Goal: Information Seeking & Learning: Find specific fact

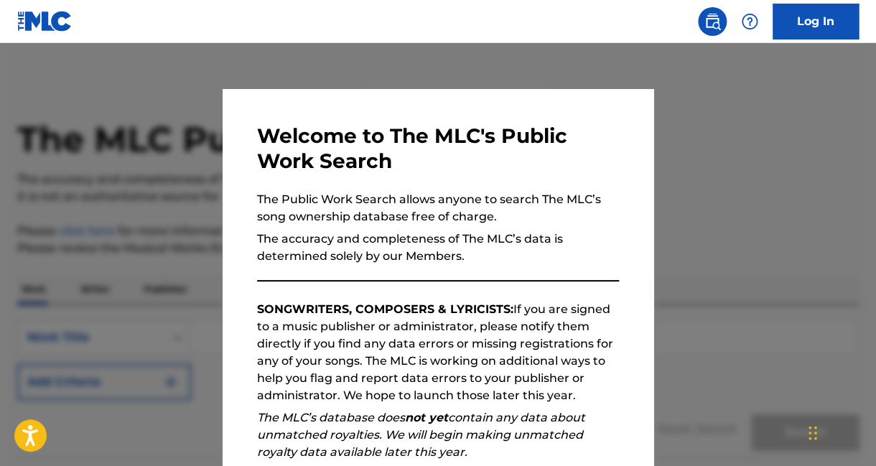
scroll to position [192, 0]
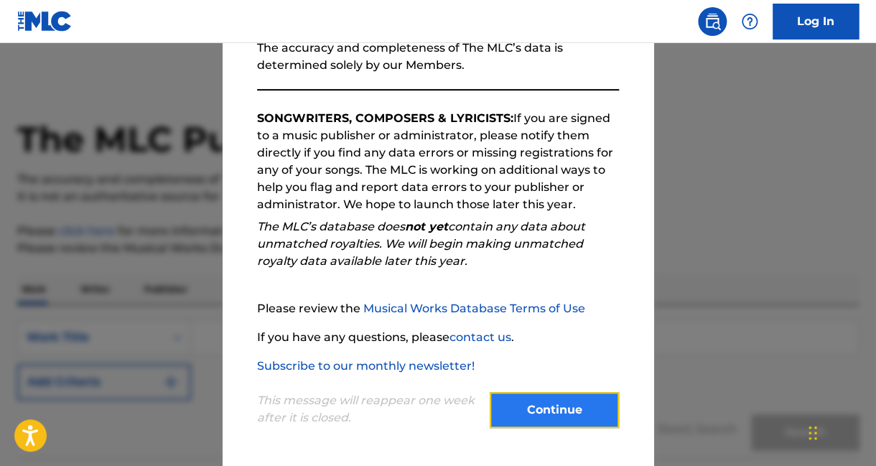
click at [559, 407] on button "Continue" at bounding box center [554, 410] width 129 height 36
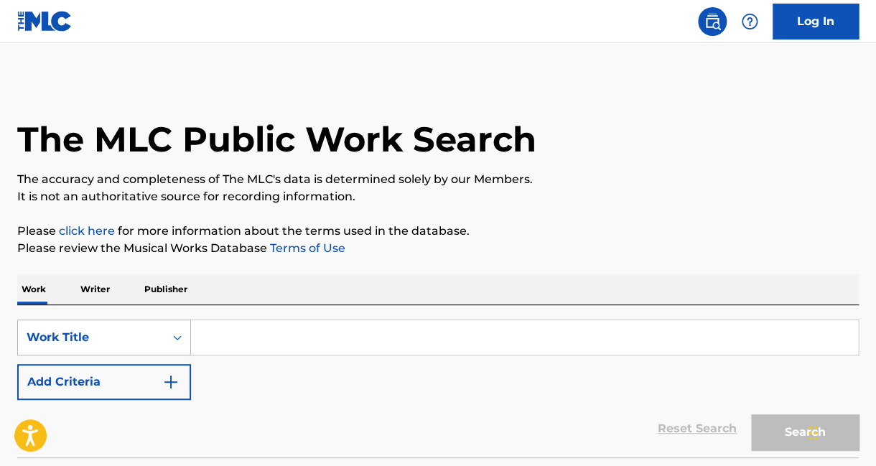
click at [254, 338] on input "Search Form" at bounding box center [524, 337] width 667 height 34
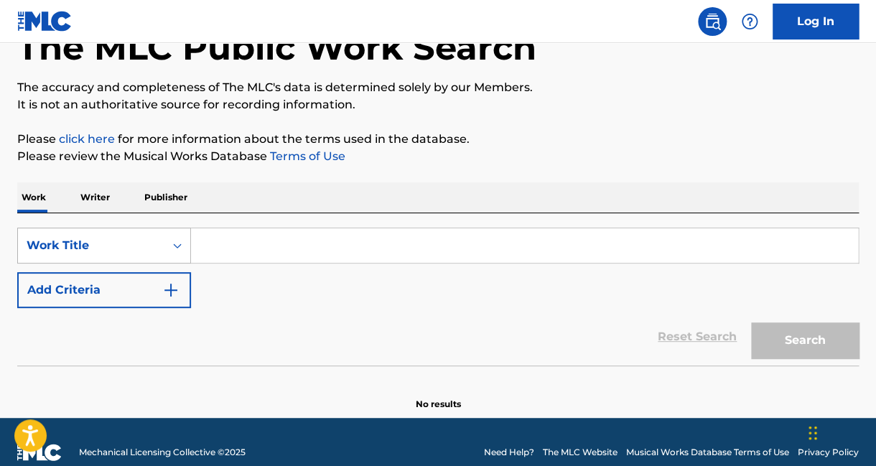
click at [145, 264] on div "Work Title" at bounding box center [104, 246] width 174 height 36
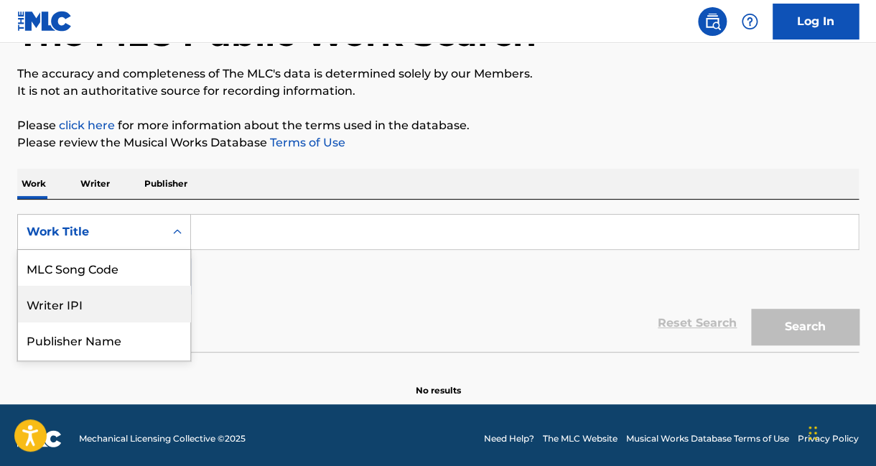
scroll to position [0, 0]
click at [73, 303] on div "ISWC" at bounding box center [104, 304] width 172 height 36
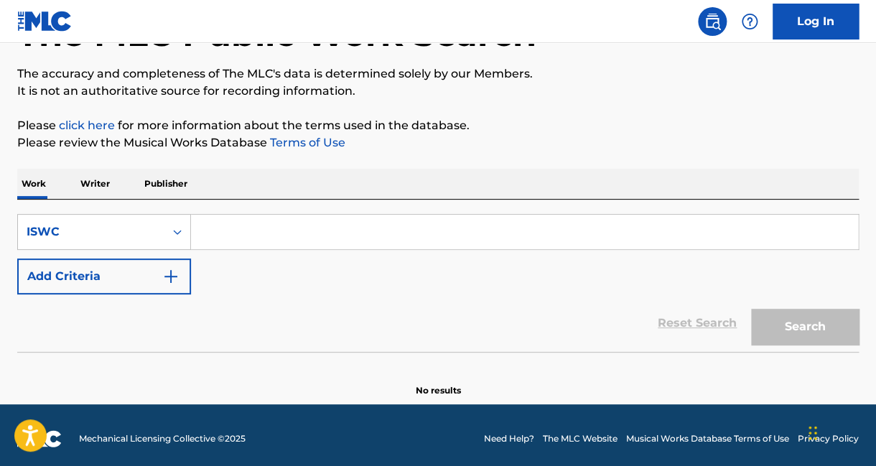
click at [215, 249] on div "Search Form" at bounding box center [525, 232] width 668 height 36
click at [226, 235] on input "Search Form" at bounding box center [524, 232] width 667 height 34
paste input "[URL][DOMAIN_NAME]"
type input "[URL][DOMAIN_NAME]"
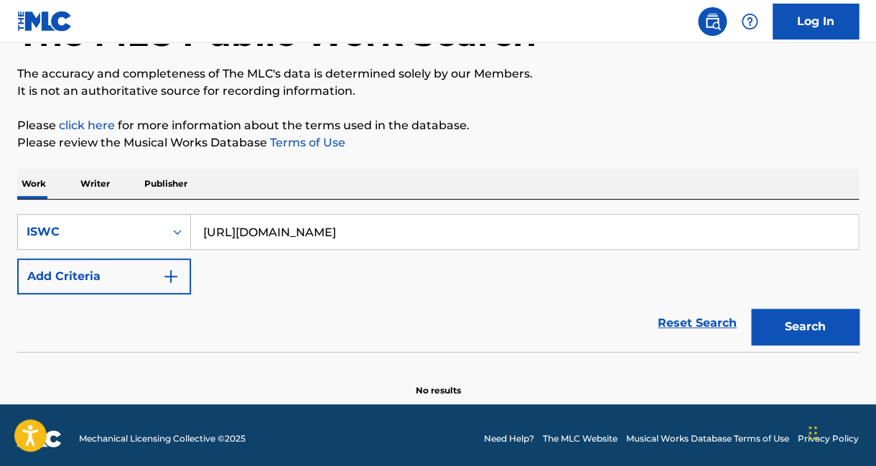
drag, startPoint x: 470, startPoint y: 239, endPoint x: -38, endPoint y: 185, distance: 511.2
click at [191, 215] on input "[URL][DOMAIN_NAME]" at bounding box center [524, 232] width 667 height 34
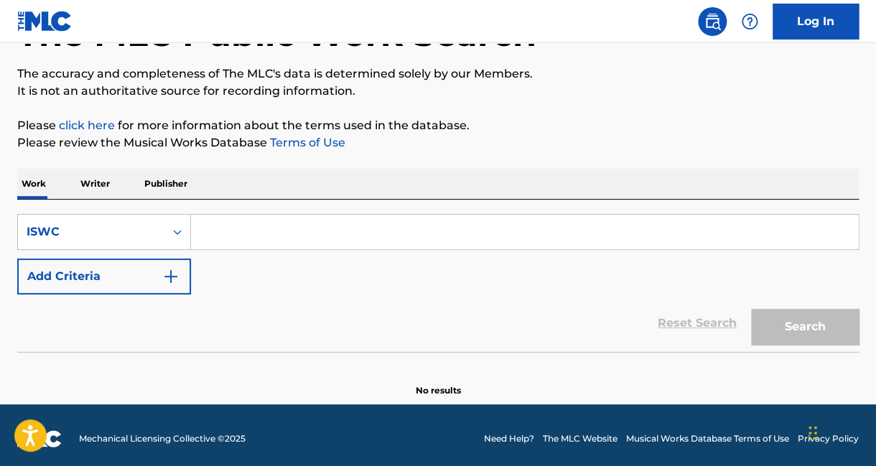
click at [248, 228] on input "Search Form" at bounding box center [524, 232] width 667 height 34
paste input "T3005421450"
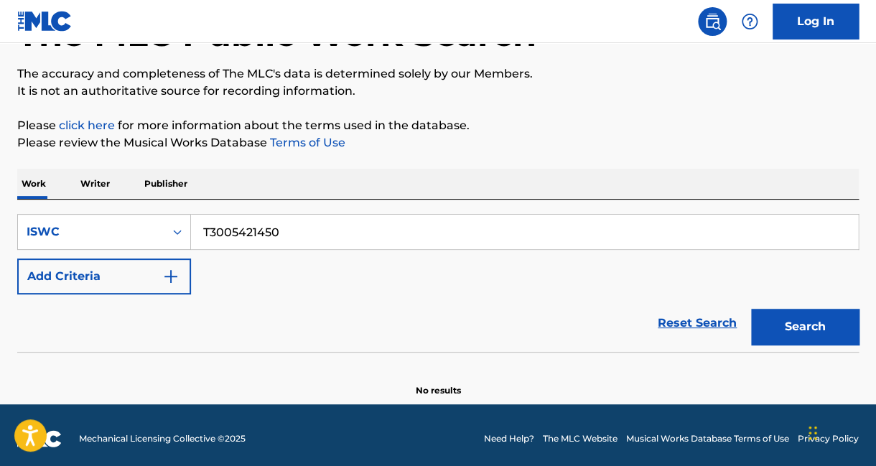
type input "T3005421450"
click at [751, 309] on button "Search" at bounding box center [805, 327] width 108 height 36
